Goal: Browse casually

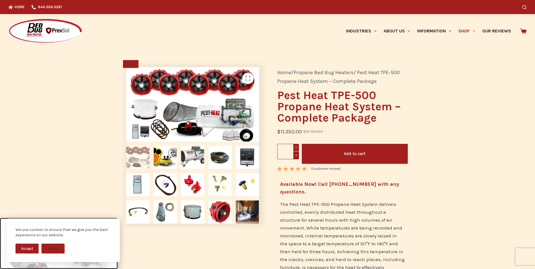
click at [217, 184] on img at bounding box center [219, 184] width 23 height 23
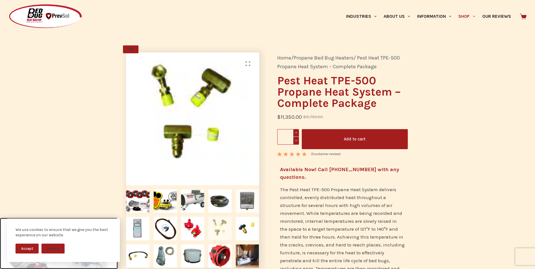
scroll to position [56, 0]
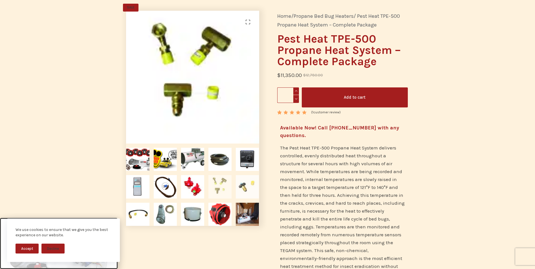
click at [252, 192] on img at bounding box center [247, 186] width 23 height 23
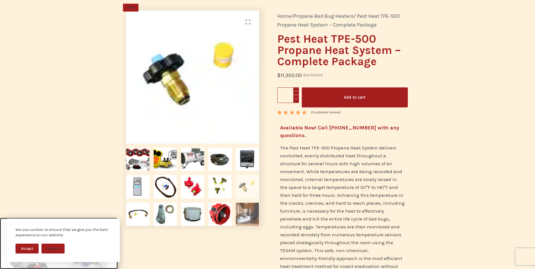
click at [245, 217] on img at bounding box center [247, 214] width 23 height 23
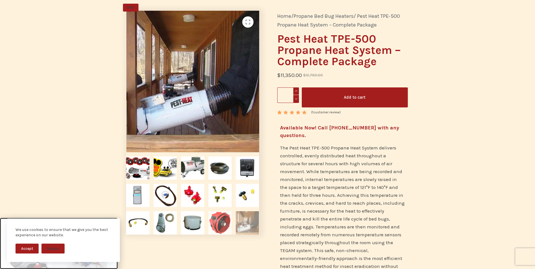
click at [226, 215] on img at bounding box center [219, 222] width 23 height 23
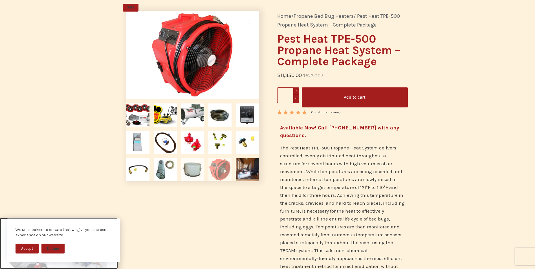
click at [189, 170] on img at bounding box center [192, 169] width 23 height 23
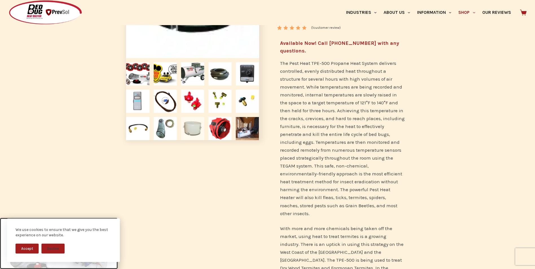
scroll to position [113, 0]
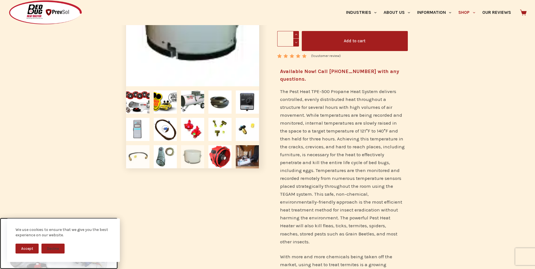
click at [140, 157] on img at bounding box center [137, 156] width 23 height 23
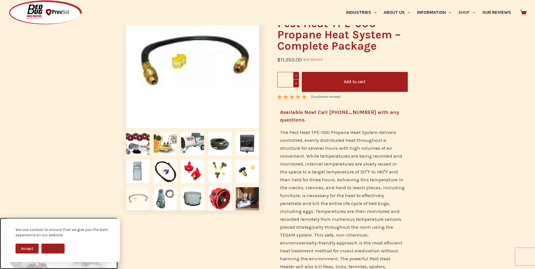
scroll to position [85, 0]
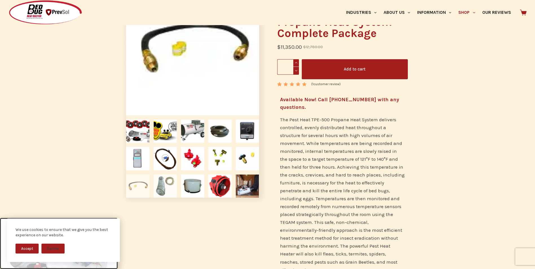
click at [161, 186] on img at bounding box center [165, 186] width 23 height 23
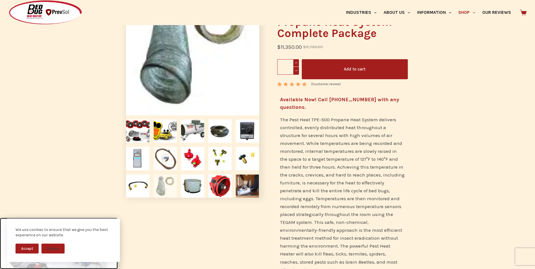
click at [160, 161] on img at bounding box center [165, 158] width 23 height 23
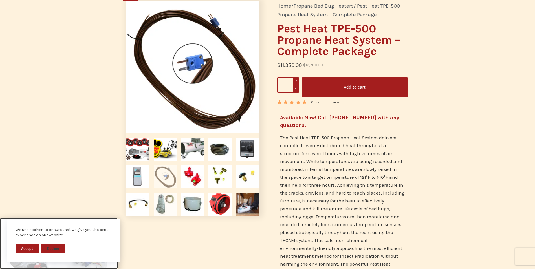
scroll to position [56, 0]
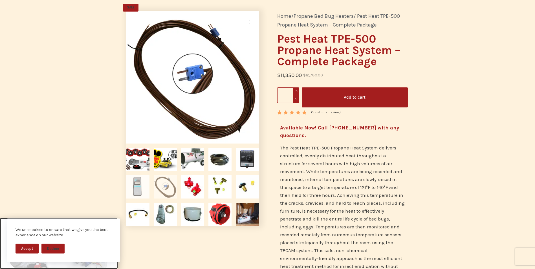
click at [141, 191] on img at bounding box center [137, 186] width 23 height 23
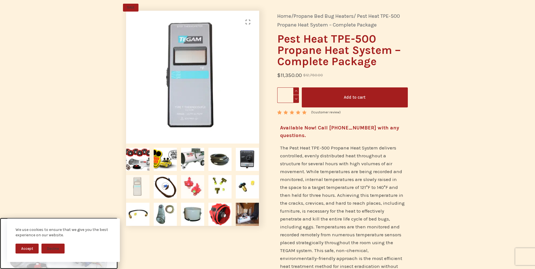
click at [191, 187] on img at bounding box center [192, 186] width 23 height 23
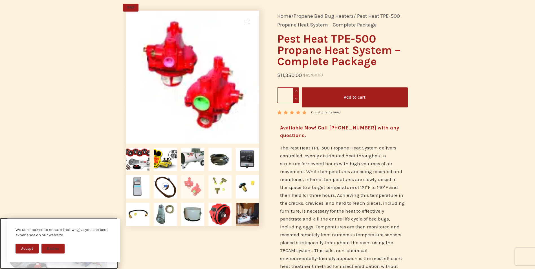
click at [220, 186] on img at bounding box center [219, 186] width 23 height 23
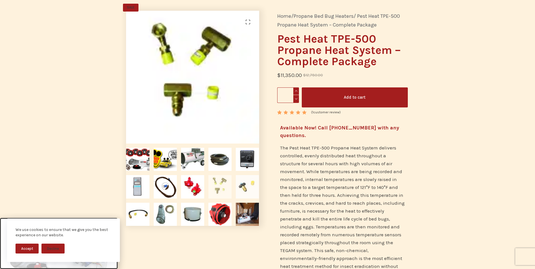
click at [246, 187] on img at bounding box center [247, 186] width 23 height 23
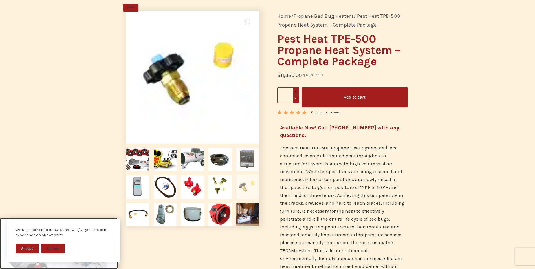
click at [246, 156] on img at bounding box center [247, 159] width 23 height 23
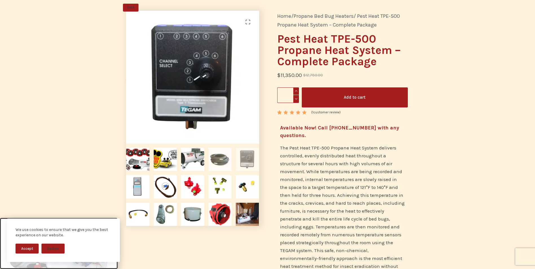
click at [220, 160] on img at bounding box center [219, 159] width 23 height 23
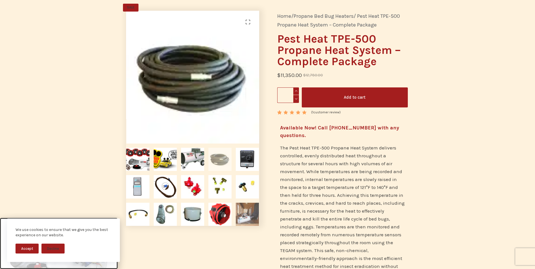
click at [247, 223] on img at bounding box center [247, 214] width 23 height 23
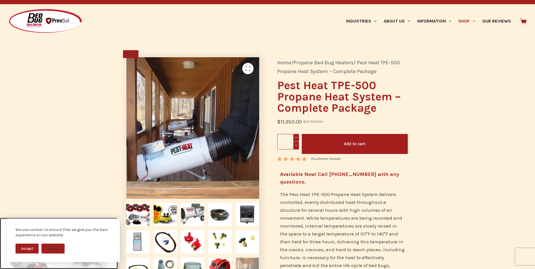
scroll to position [0, 0]
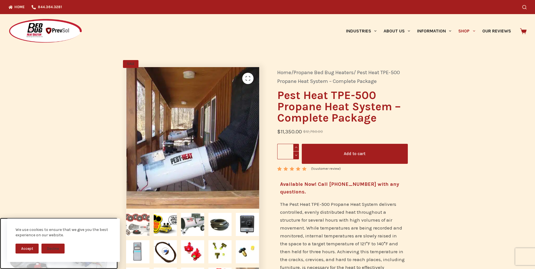
click at [141, 229] on img at bounding box center [137, 224] width 23 height 23
